Goal: Information Seeking & Learning: Learn about a topic

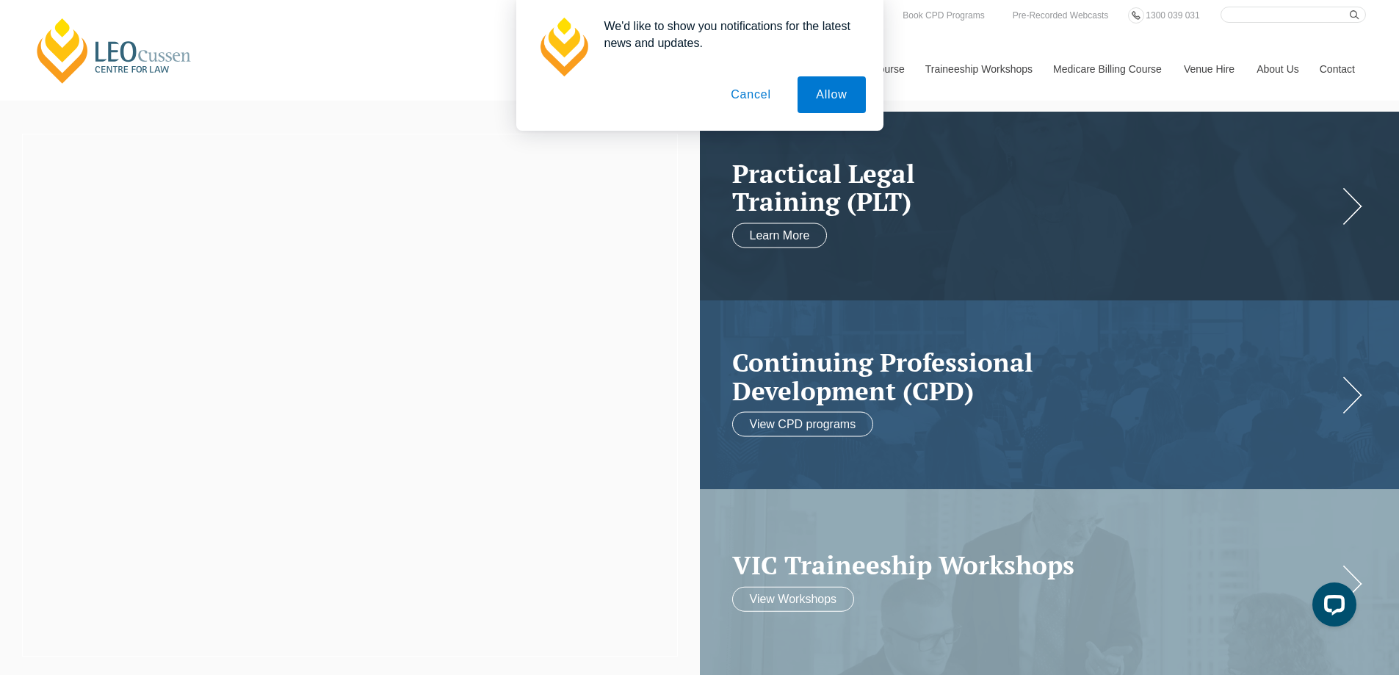
click at [752, 95] on button "Cancel" at bounding box center [750, 94] width 77 height 37
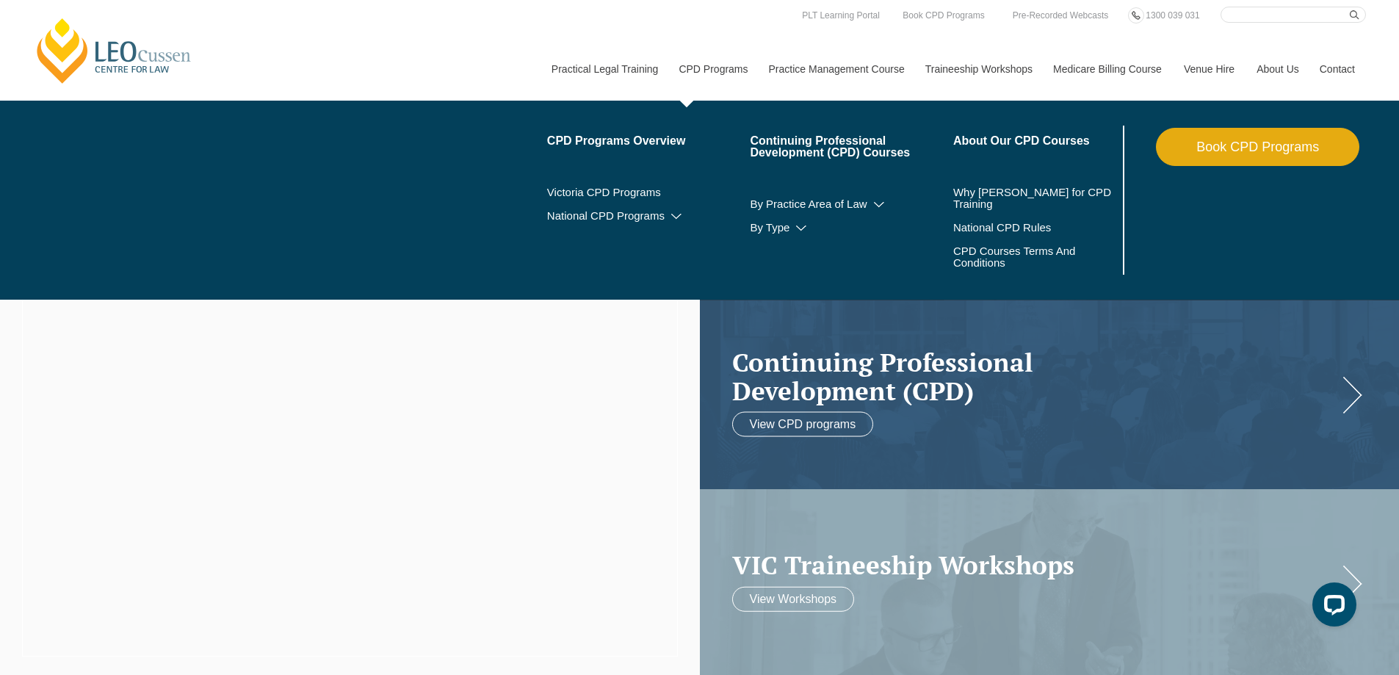
click at [725, 71] on link "CPD Programs" at bounding box center [712, 68] width 90 height 63
